Goal: Task Accomplishment & Management: Manage account settings

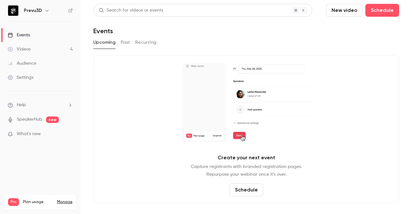
click at [125, 40] on button "Past" at bounding box center [125, 42] width 9 height 10
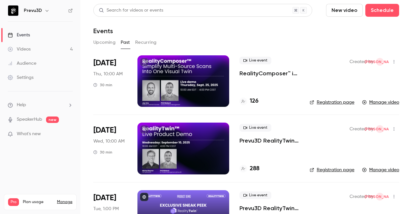
click at [391, 61] on icon "button" at bounding box center [393, 62] width 5 height 5
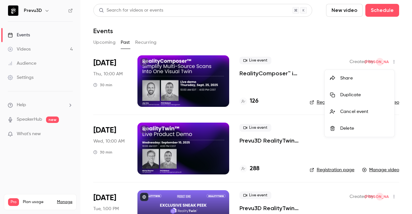
click at [371, 96] on div "Duplicate" at bounding box center [364, 95] width 49 height 6
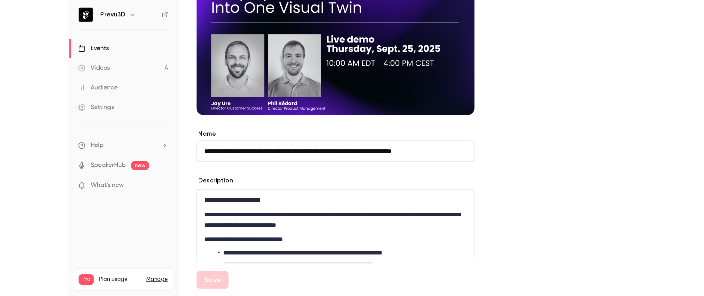
scroll to position [96, 0]
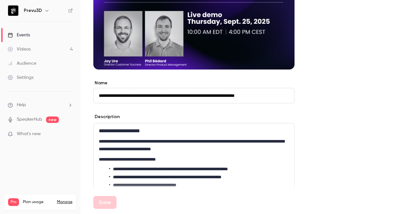
click at [116, 95] on input "**********" at bounding box center [193, 95] width 201 height 15
drag, startPoint x: 115, startPoint y: 96, endPoint x: 94, endPoint y: 99, distance: 21.5
click at [94, 99] on input "**********" at bounding box center [193, 95] width 201 height 15
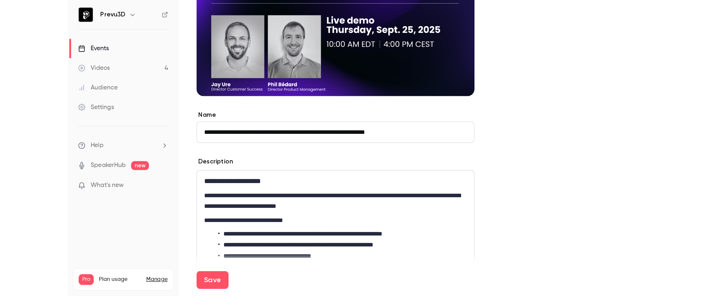
scroll to position [79, 0]
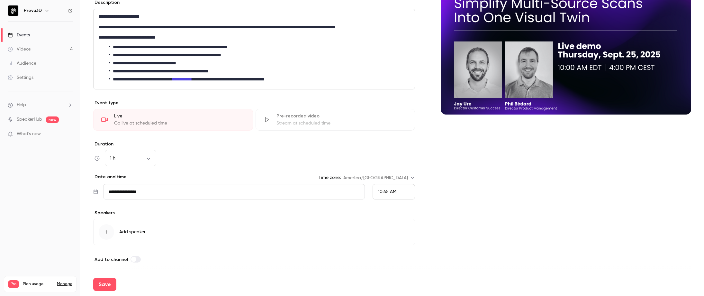
click at [228, 70] on li "**********" at bounding box center [258, 71] width 298 height 7
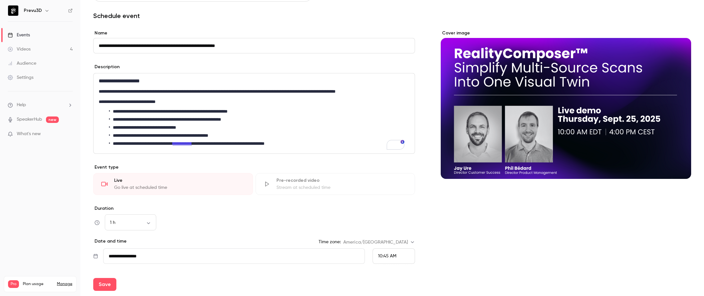
scroll to position [15, 0]
click at [259, 45] on input "**********" at bounding box center [254, 45] width 322 height 15
drag, startPoint x: 249, startPoint y: 45, endPoint x: 146, endPoint y: 46, distance: 102.9
click at [146, 46] on input "**********" at bounding box center [254, 45] width 322 height 15
paste input "**********"
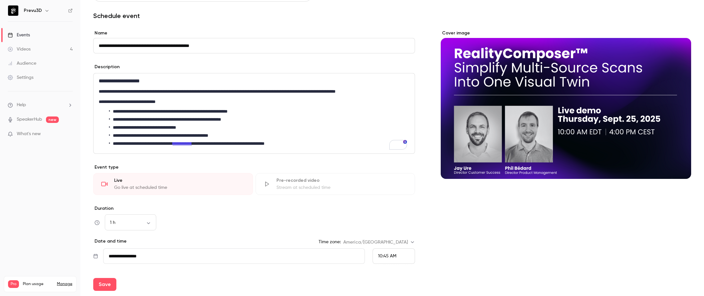
drag, startPoint x: 145, startPoint y: 47, endPoint x: 153, endPoint y: 43, distance: 8.8
click at [149, 45] on input "**********" at bounding box center [254, 45] width 322 height 15
type input "**********"
click at [147, 214] on div "1 h ** ​" at bounding box center [130, 222] width 51 height 15
click at [148, 214] on body "**********" at bounding box center [352, 148] width 704 height 296
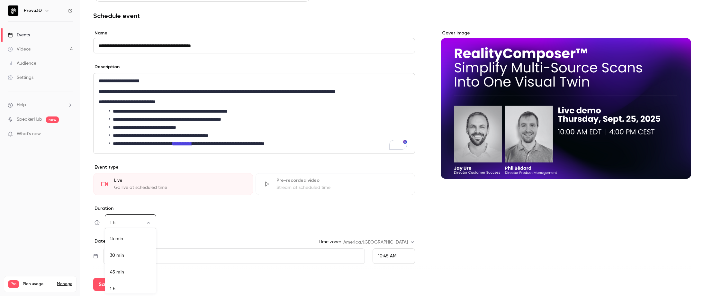
scroll to position [4, 0]
drag, startPoint x: 131, startPoint y: 251, endPoint x: 133, endPoint y: 247, distance: 3.5
click at [131, 214] on li "30 min" at bounding box center [130, 251] width 51 height 17
type input "**"
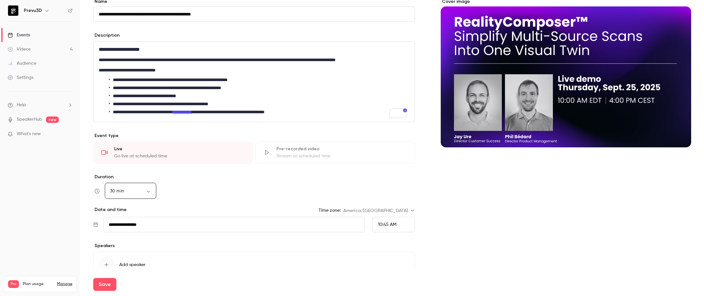
scroll to position [47, 0]
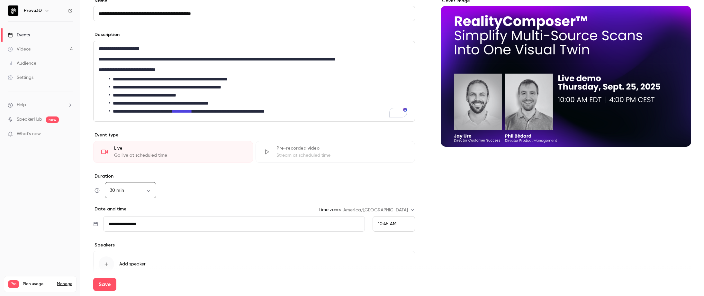
click at [136, 214] on input "**********" at bounding box center [234, 223] width 262 height 15
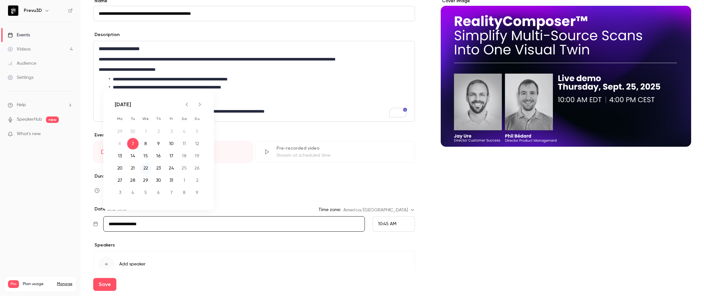
click at [144, 167] on button "22" at bounding box center [146, 168] width 12 height 12
type input "**********"
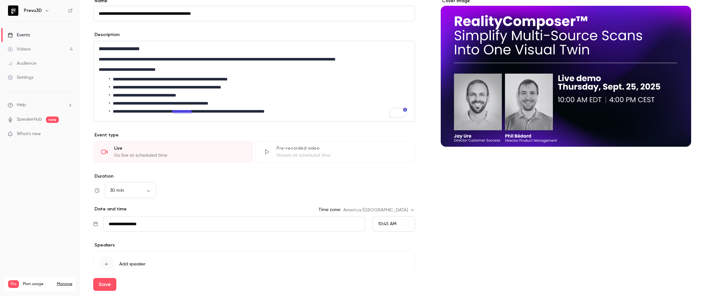
click at [392, 214] on span "10:45 AM" at bounding box center [387, 224] width 18 height 5
click at [384, 140] on span "10:00 AM" at bounding box center [385, 140] width 19 height 5
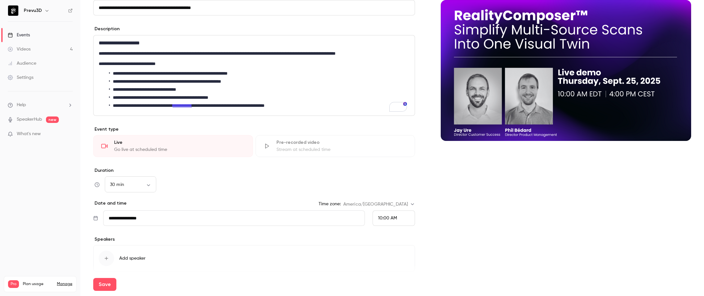
scroll to position [52, 0]
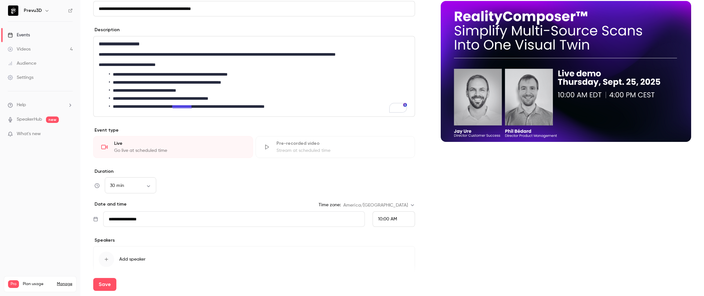
click at [131, 85] on li "**********" at bounding box center [258, 82] width 298 height 7
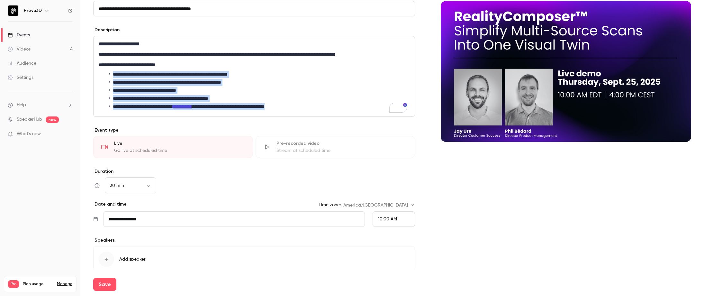
drag, startPoint x: 297, startPoint y: 106, endPoint x: 114, endPoint y: 75, distance: 185.4
click at [114, 75] on ul "**********" at bounding box center [254, 90] width 311 height 39
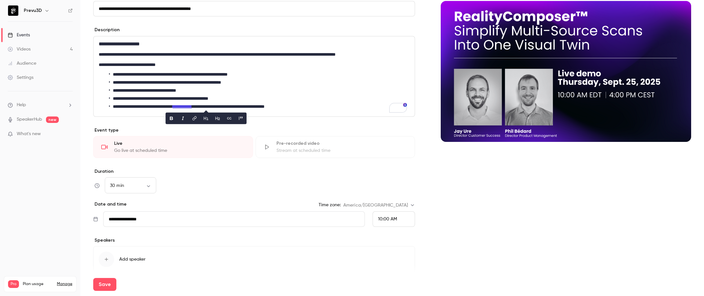
scroll to position [0, 0]
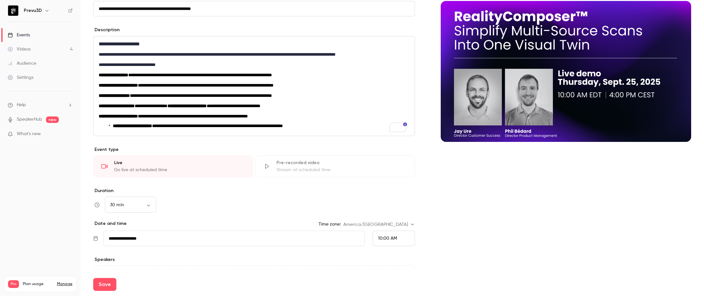
drag, startPoint x: 113, startPoint y: 124, endPoint x: 118, endPoint y: 121, distance: 6.5
click at [113, 124] on strong "**********" at bounding box center [132, 126] width 39 height 5
drag, startPoint x: 165, startPoint y: 64, endPoint x: 104, endPoint y: 59, distance: 60.7
click at [104, 59] on div "**********" at bounding box center [254, 86] width 321 height 100
click at [115, 59] on div "**********" at bounding box center [254, 86] width 321 height 100
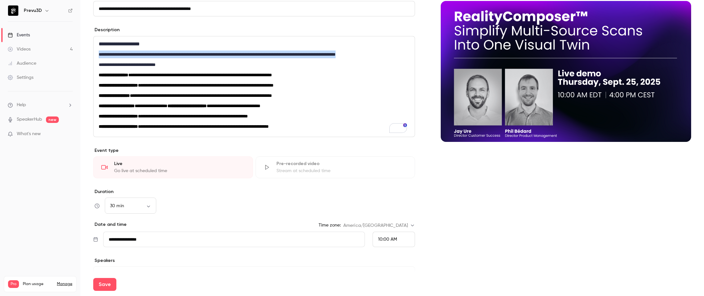
drag, startPoint x: 98, startPoint y: 52, endPoint x: 407, endPoint y: 53, distance: 308.4
click at [407, 53] on div "**********" at bounding box center [254, 86] width 321 height 100
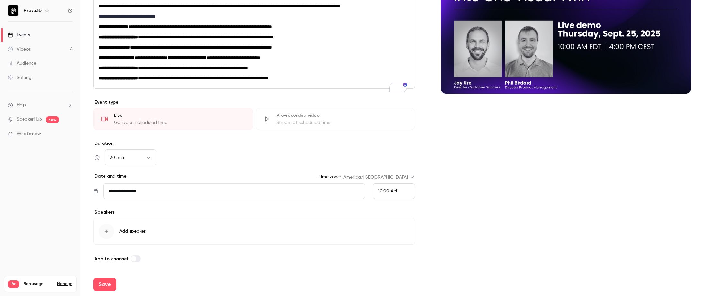
scroll to position [112, 0]
click at [101, 214] on button "Save" at bounding box center [104, 284] width 23 height 13
type input "**********"
type input "**"
type input "**********"
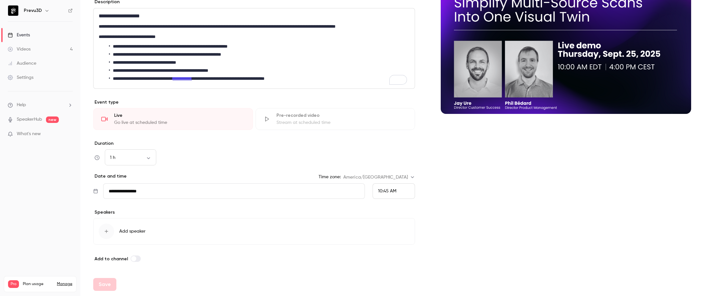
scroll to position [84, 0]
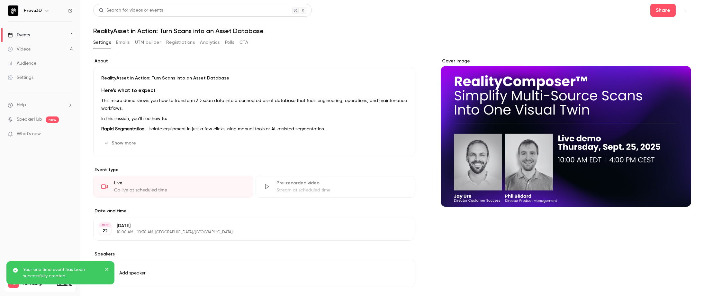
click at [246, 214] on button "Add speaker" at bounding box center [254, 273] width 322 height 26
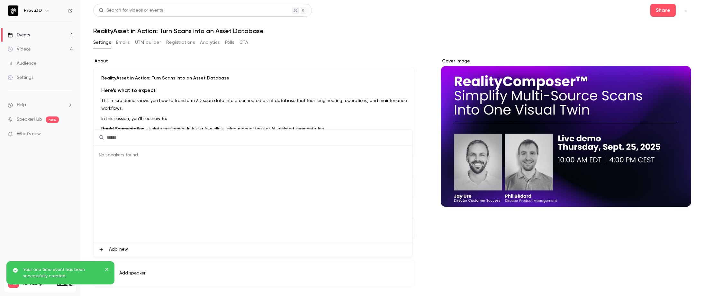
click at [394, 40] on div at bounding box center [352, 148] width 704 height 296
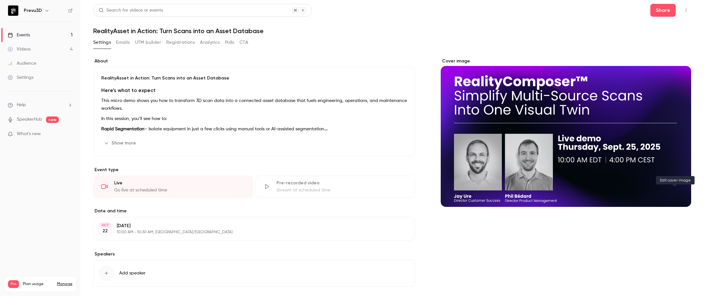
click at [411, 193] on icon "Cover image" at bounding box center [679, 195] width 7 height 5
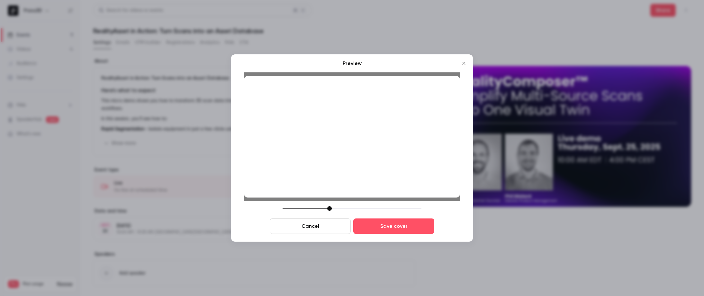
click at [330, 207] on div at bounding box center [329, 208] width 5 height 5
click at [390, 214] on button "Save cover" at bounding box center [393, 225] width 81 height 15
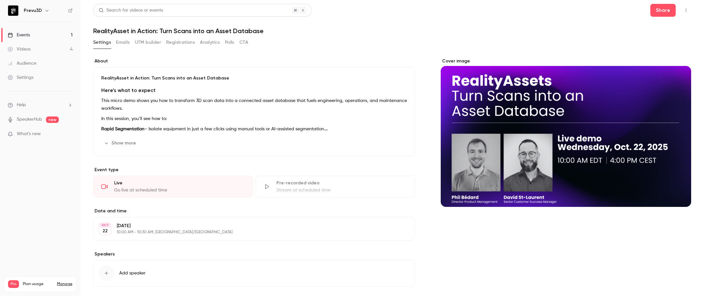
click at [411, 9] on icon "button" at bounding box center [686, 10] width 5 height 5
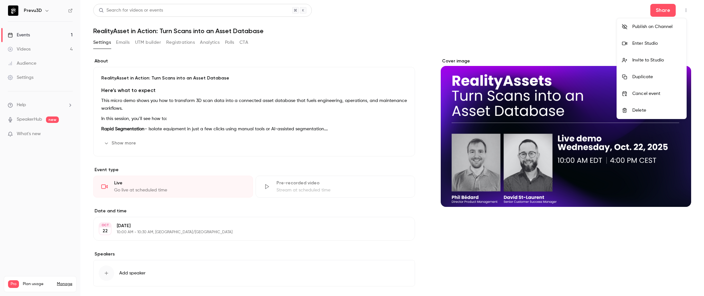
click at [411, 45] on div "Enter Studio" at bounding box center [657, 43] width 49 height 6
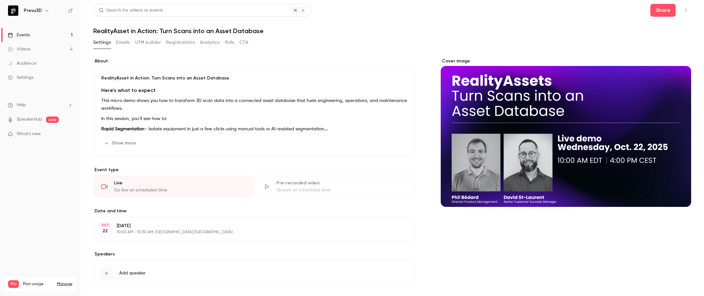
click at [411, 13] on button "button" at bounding box center [686, 10] width 10 height 10
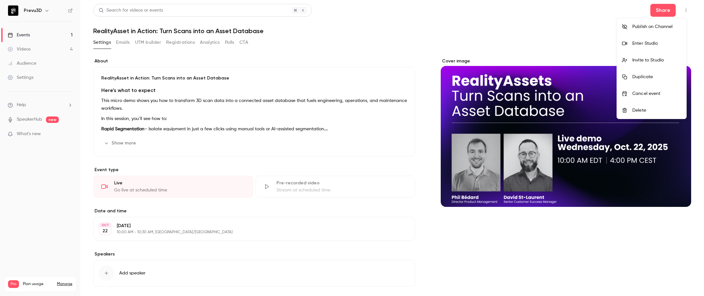
click at [411, 57] on div "Invite to Studio" at bounding box center [657, 60] width 49 height 6
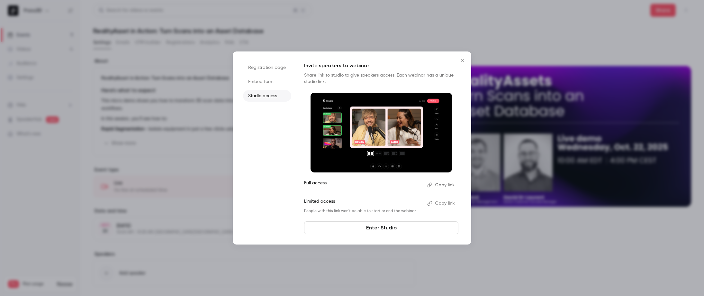
click at [411, 184] on button "Copy link" at bounding box center [442, 185] width 34 height 10
click at [411, 61] on icon "Close" at bounding box center [463, 60] width 8 height 5
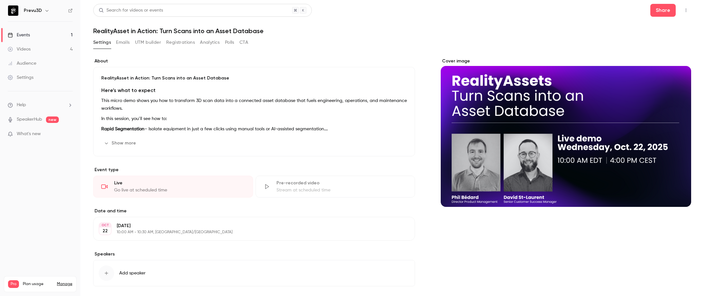
click at [126, 142] on button "Show more" at bounding box center [120, 143] width 39 height 10
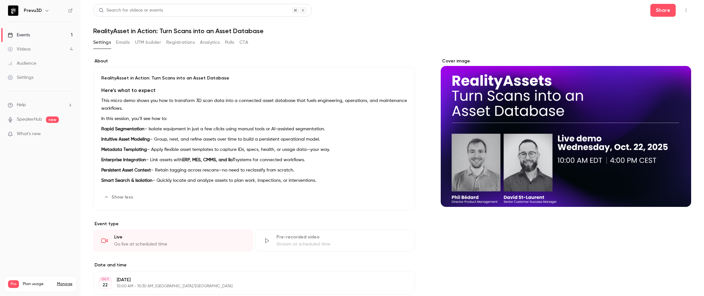
click at [126, 40] on button "Emails" at bounding box center [123, 42] width 14 height 10
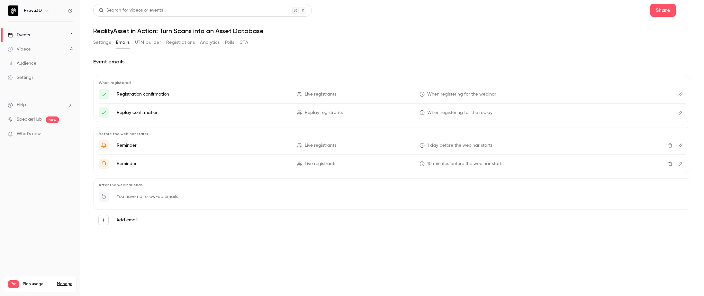
click at [155, 95] on p "Registration confirmation" at bounding box center [203, 94] width 173 height 6
click at [411, 94] on icon "Edit" at bounding box center [680, 94] width 5 height 5
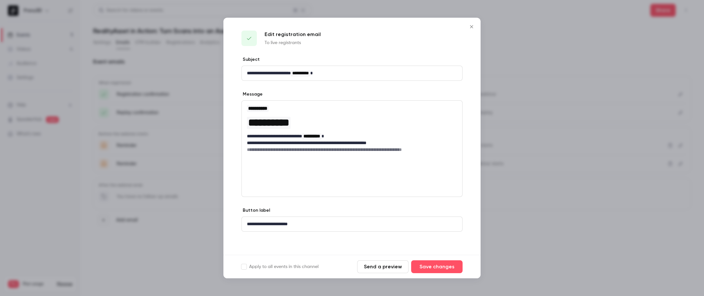
click at [381, 214] on button "Send a preview" at bounding box center [382, 266] width 51 height 13
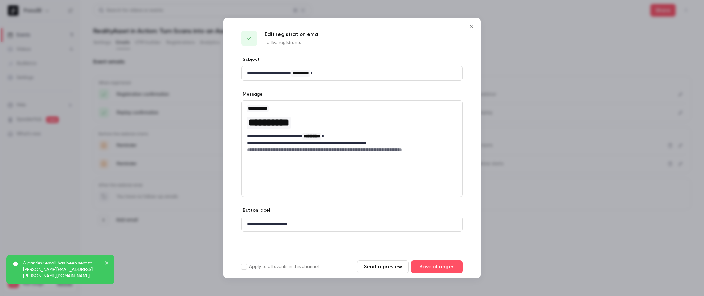
drag, startPoint x: 141, startPoint y: 41, endPoint x: 152, endPoint y: 44, distance: 12.0
click at [141, 41] on div at bounding box center [352, 148] width 704 height 296
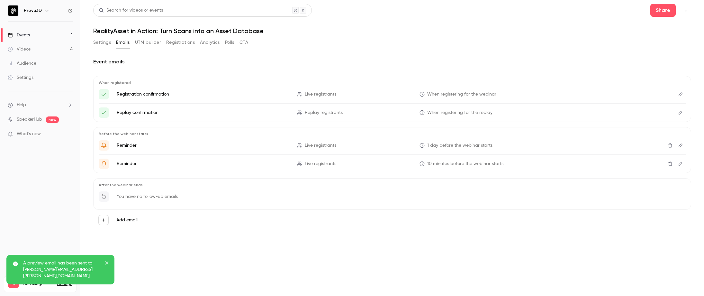
click at [105, 43] on button "Settings" at bounding box center [102, 42] width 18 height 10
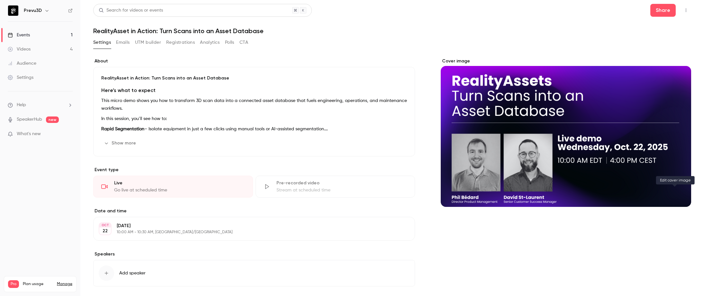
click at [411, 194] on icon "Cover image" at bounding box center [679, 195] width 7 height 5
click at [411, 28] on h1 "RealityAsset in Action: Turn Scans into an Asset Database" at bounding box center [392, 31] width 598 height 8
click at [411, 193] on icon "Cover image" at bounding box center [679, 195] width 7 height 5
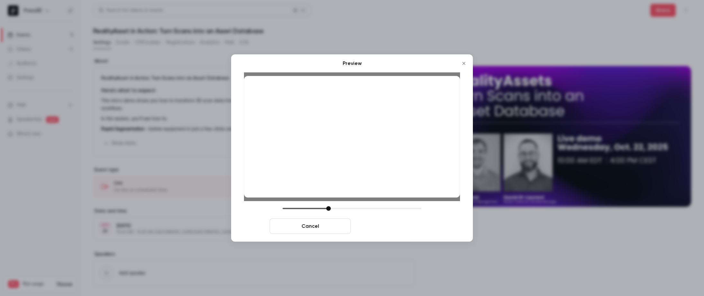
click at [398, 214] on button "Save cover" at bounding box center [393, 225] width 81 height 15
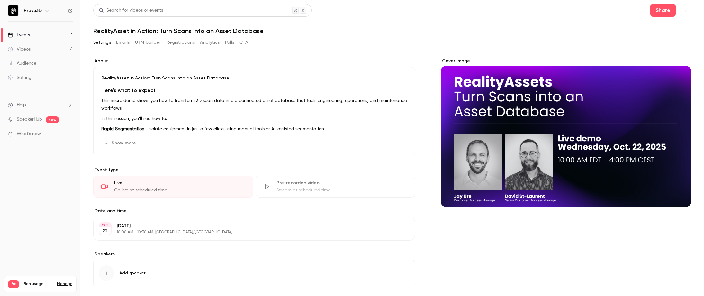
click at [411, 31] on h1 "RealityAsset in Action: Turn Scans into an Asset Database" at bounding box center [392, 31] width 598 height 8
click at [411, 22] on header "Search for videos or events Share RealityAsset in Action: Turn Scans into an As…" at bounding box center [392, 19] width 598 height 31
click at [411, 10] on icon "button" at bounding box center [686, 10] width 5 height 5
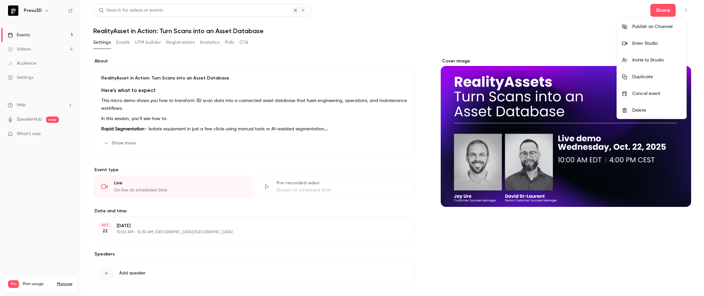
click at [411, 33] on div at bounding box center [352, 148] width 704 height 296
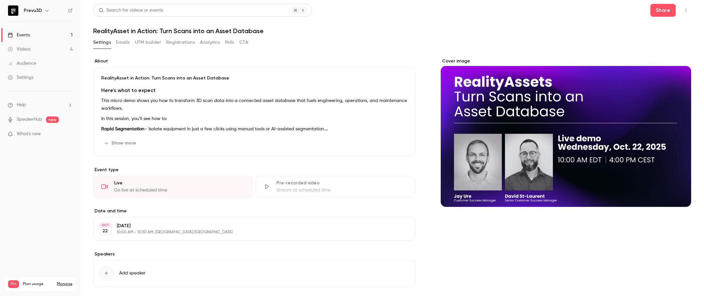
click at [124, 45] on button "Emails" at bounding box center [123, 42] width 14 height 10
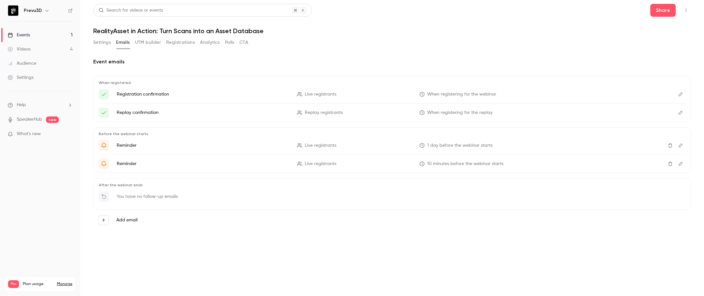
click at [411, 94] on icon "Edit" at bounding box center [680, 94] width 5 height 5
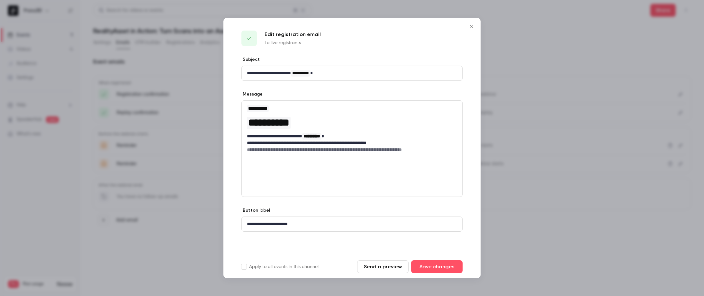
click at [389, 214] on button "Send a preview" at bounding box center [382, 266] width 51 height 13
click at [385, 214] on button "Send a preview" at bounding box center [382, 266] width 51 height 13
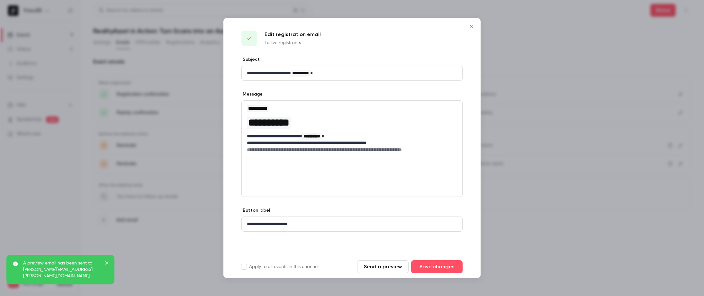
click at [411, 191] on div at bounding box center [352, 148] width 704 height 296
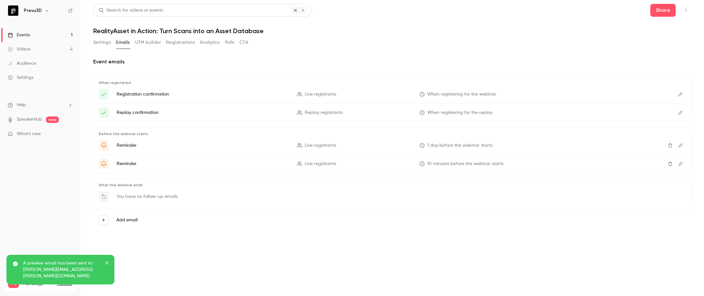
click at [411, 111] on icon "Edit" at bounding box center [680, 112] width 5 height 5
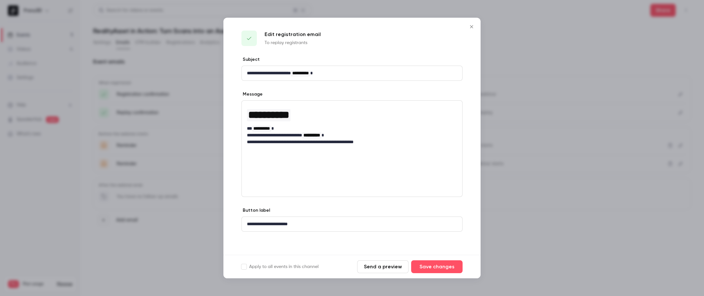
click at [387, 214] on button "Send a preview" at bounding box center [382, 266] width 51 height 13
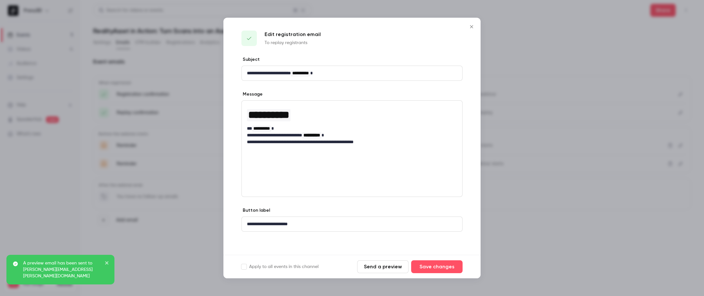
click at [144, 214] on div at bounding box center [352, 148] width 704 height 296
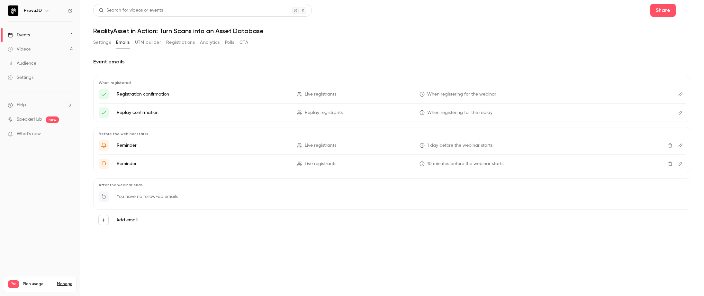
click at [411, 145] on icon "Delete" at bounding box center [670, 145] width 5 height 5
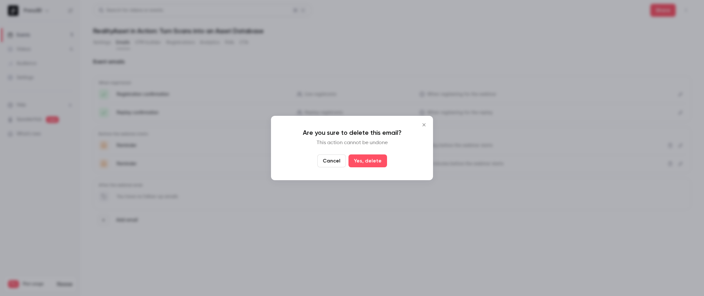
click at [372, 163] on button "Yes, delete" at bounding box center [368, 160] width 39 height 13
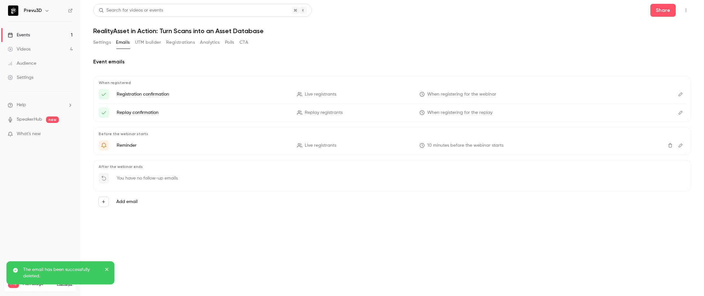
click at [123, 199] on label "Add email" at bounding box center [126, 201] width 21 height 6
click at [109, 199] on button "Add email" at bounding box center [103, 202] width 10 height 10
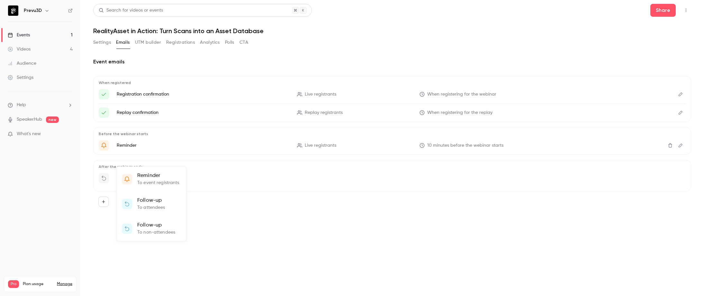
click at [151, 203] on p "Follow-up" at bounding box center [151, 201] width 28 height 8
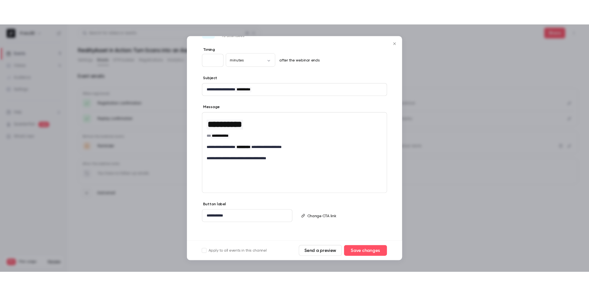
scroll to position [26, 0]
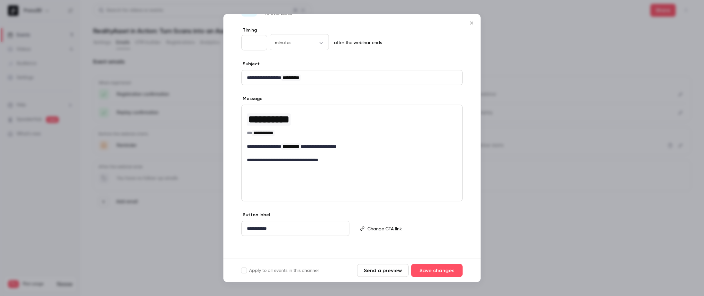
click at [379, 214] on p "editor" at bounding box center [412, 228] width 89 height 7
click at [411, 214] on button "Save changes" at bounding box center [436, 270] width 51 height 13
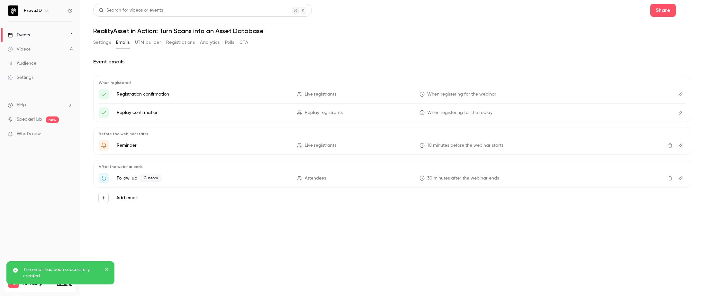
click at [250, 214] on main "Search for videos or events Share RealityAsset in Action: Turn Scans into an As…" at bounding box center [392, 148] width 624 height 296
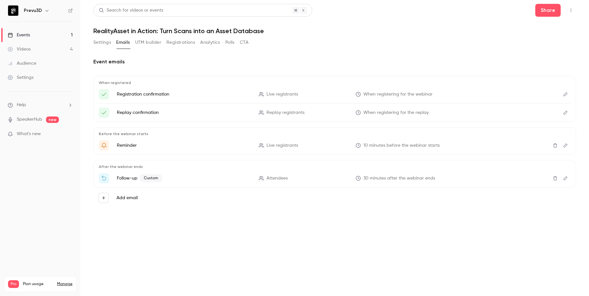
click at [186, 40] on button "Registrations" at bounding box center [180, 42] width 29 height 10
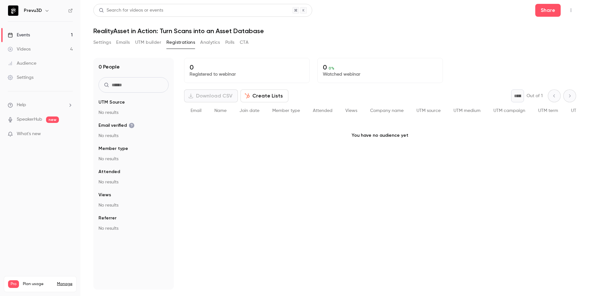
click at [205, 45] on button "Analytics" at bounding box center [210, 42] width 20 height 10
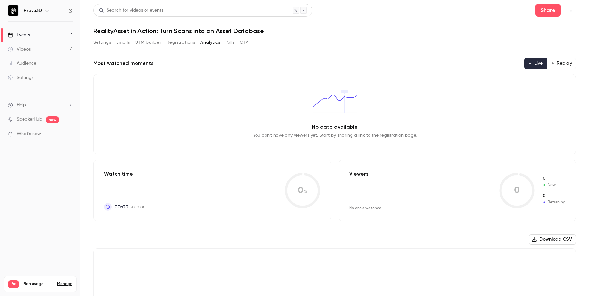
click at [257, 105] on div "No data available You don't have any viewers yet. Start by sharing a link to th…" at bounding box center [334, 114] width 482 height 80
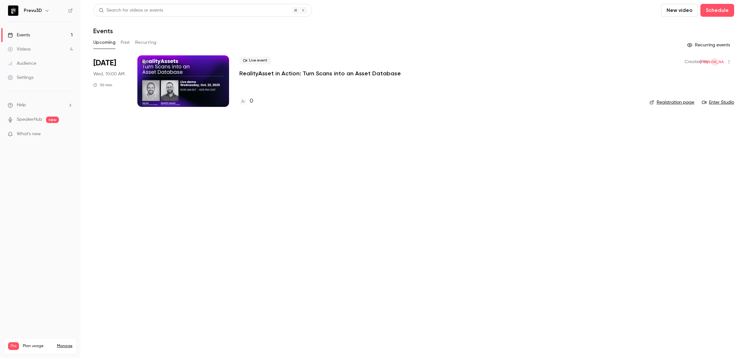
click at [198, 88] on div at bounding box center [183, 80] width 92 height 51
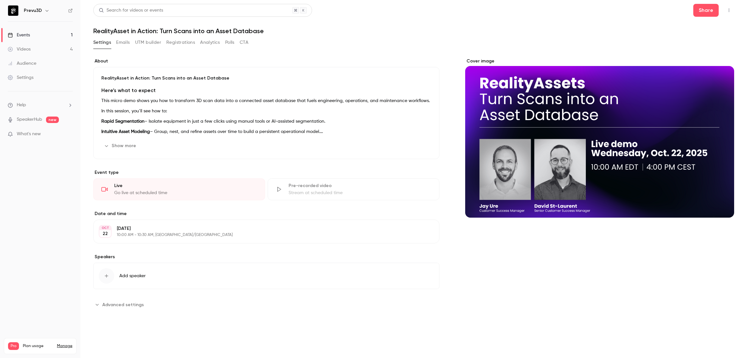
click at [37, 77] on link "Settings" at bounding box center [40, 77] width 80 height 14
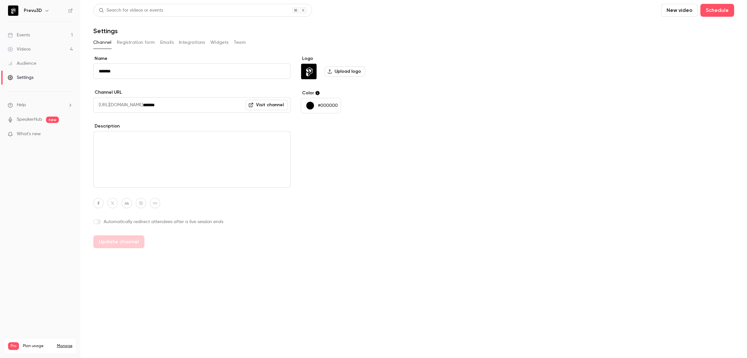
click at [43, 32] on link "Events 1" at bounding box center [40, 35] width 80 height 14
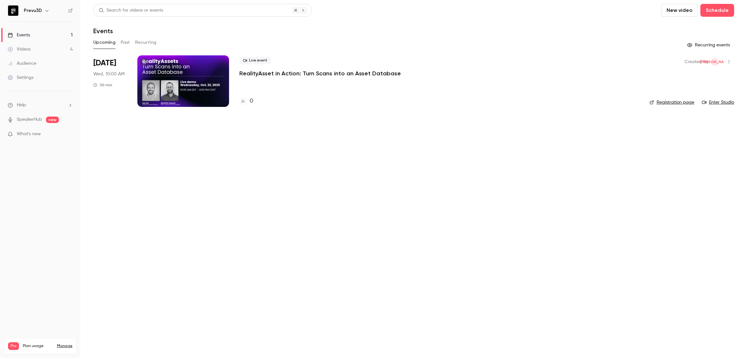
click at [162, 85] on div at bounding box center [183, 80] width 92 height 51
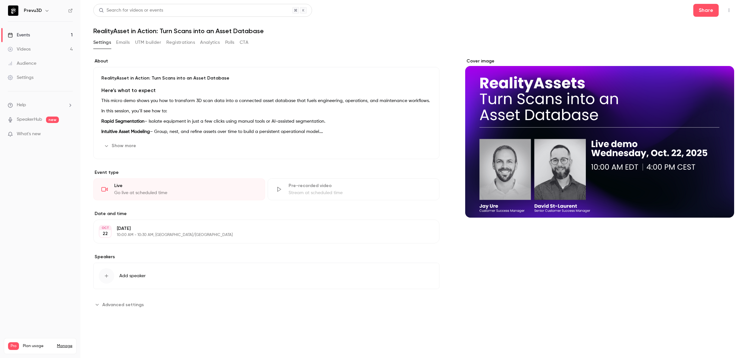
click at [120, 294] on div "About RealityAsset in Action: Turn Scans into an Asset Database Here’s what to …" at bounding box center [266, 184] width 346 height 252
click at [123, 301] on span "Advanced settings" at bounding box center [122, 304] width 41 height 7
click at [217, 257] on label "Speakers" at bounding box center [266, 256] width 346 height 6
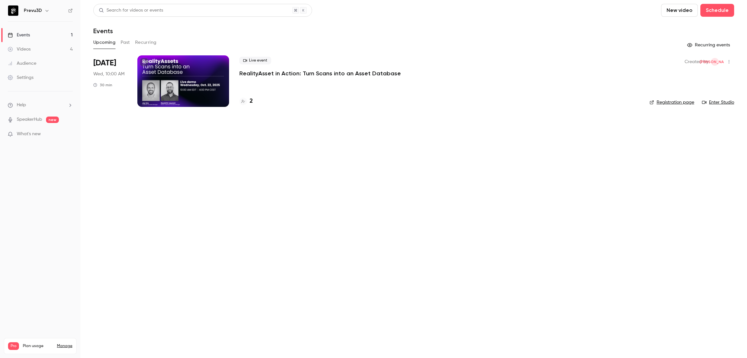
click at [253, 72] on p "RealityAsset in Action: Turn Scans into an Asset Database" at bounding box center [319, 73] width 161 height 8
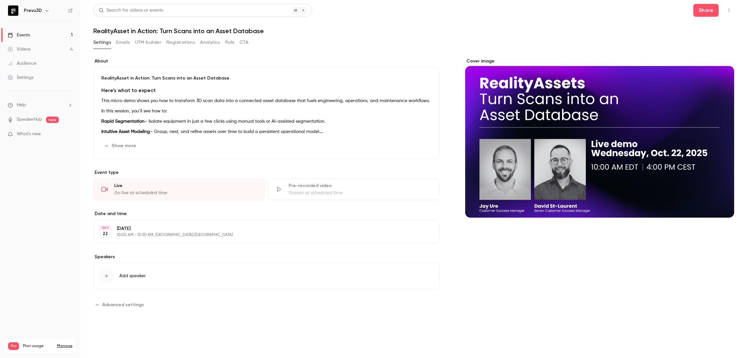
click at [129, 30] on h1 "RealityAsset in Action: Turn Scans into an Asset Database" at bounding box center [413, 31] width 641 height 8
click at [129, 31] on h1 "RealityAsset in Action: Turn Scans into an Asset Database" at bounding box center [413, 31] width 641 height 8
click at [169, 32] on h1 "RealityAsset in Action: Turn Scans into an Asset Database" at bounding box center [413, 31] width 641 height 8
click at [138, 30] on h1 "RealityAsset in Action: Turn Scans into an Asset Database" at bounding box center [413, 31] width 641 height 8
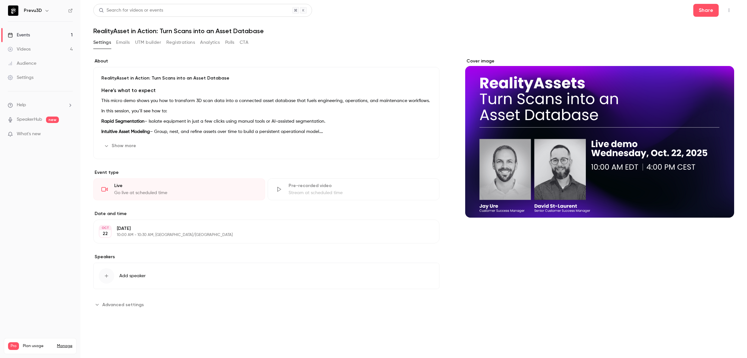
click at [125, 29] on h1 "RealityAsset in Action: Turn Scans into an Asset Database" at bounding box center [413, 31] width 641 height 8
click at [142, 33] on h1 "RealityAsset in Action: Turn Scans into an Asset Database" at bounding box center [413, 31] width 641 height 8
click at [131, 31] on h1 "RealityAsset in Action: Turn Scans into an Asset Database" at bounding box center [413, 31] width 641 height 8
click at [128, 31] on h1 "RealityAsset in Action: Turn Scans into an Asset Database" at bounding box center [413, 31] width 641 height 8
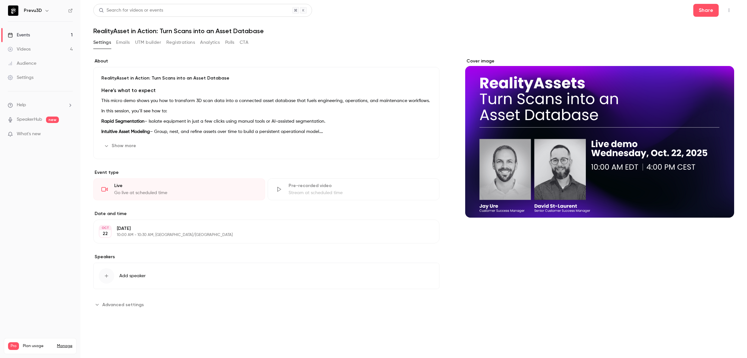
click at [104, 45] on button "Settings" at bounding box center [102, 42] width 18 height 10
click at [127, 79] on p "RealityAsset in Action: Turn Scans into an Asset Database" at bounding box center [266, 78] width 330 height 6
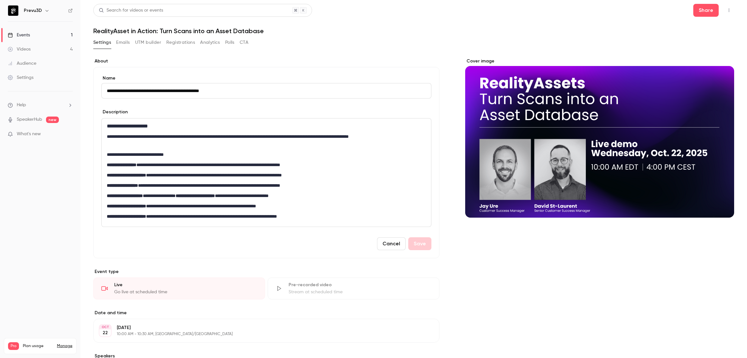
drag, startPoint x: 131, startPoint y: 90, endPoint x: 138, endPoint y: 86, distance: 8.2
click at [131, 90] on input "**********" at bounding box center [266, 90] width 330 height 15
type input "**********"
click at [417, 244] on button "Save" at bounding box center [419, 243] width 23 height 13
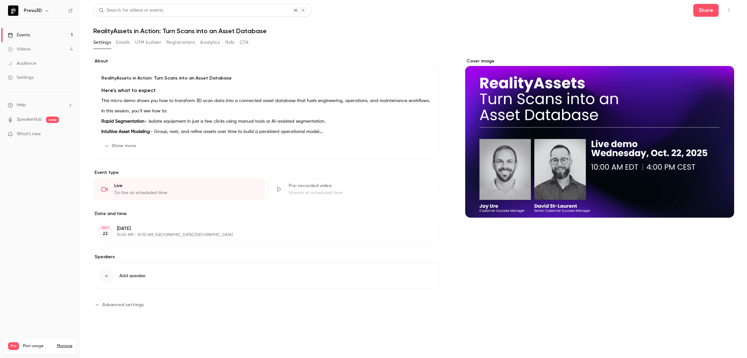
click at [203, 234] on p "10:00 AM - 10:30 AM, [GEOGRAPHIC_DATA]/[GEOGRAPHIC_DATA]" at bounding box center [261, 234] width 288 height 5
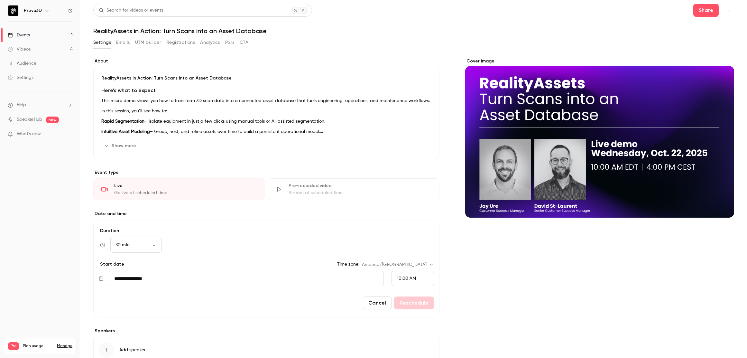
click at [535, 281] on div "Cover image" at bounding box center [599, 220] width 269 height 325
click at [28, 37] on div "Events" at bounding box center [19, 35] width 22 height 6
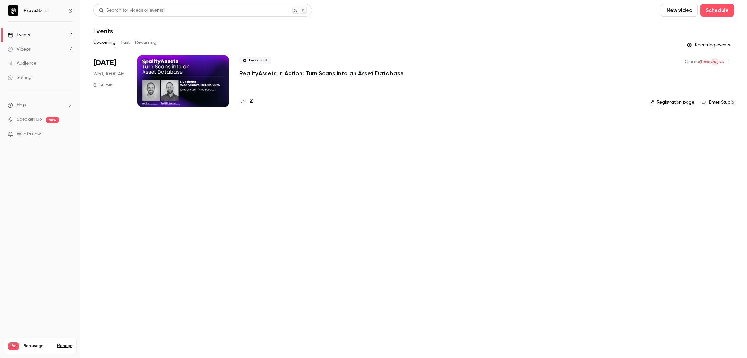
click at [266, 76] on p "RealityAssets in Action: Turn Scans into an Asset Database" at bounding box center [321, 73] width 164 height 8
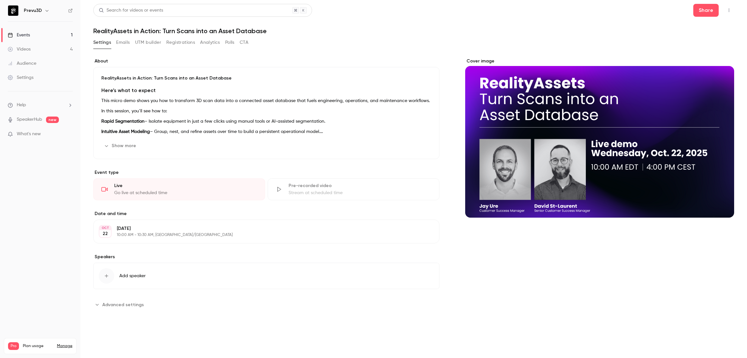
click at [50, 31] on link "Events 1" at bounding box center [40, 35] width 80 height 14
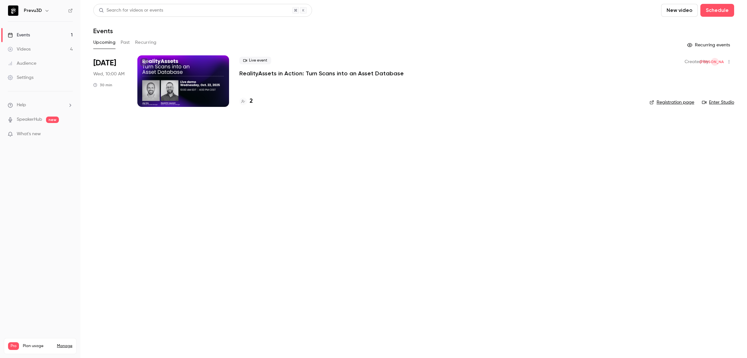
click at [321, 154] on main "Search for videos or events New video Schedule Events Upcoming Past Recurring R…" at bounding box center [413, 179] width 666 height 358
